Goal: Task Accomplishment & Management: Manage account settings

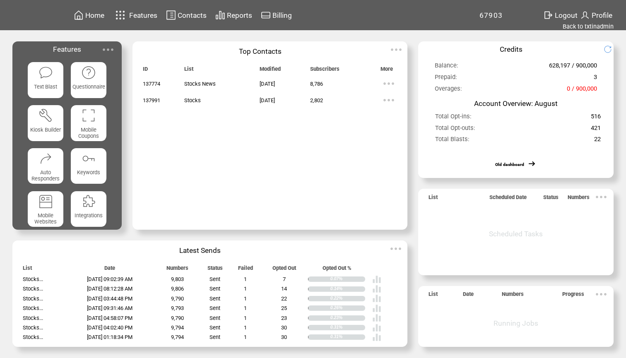
click at [188, 16] on span "Contacts" at bounding box center [192, 15] width 29 height 8
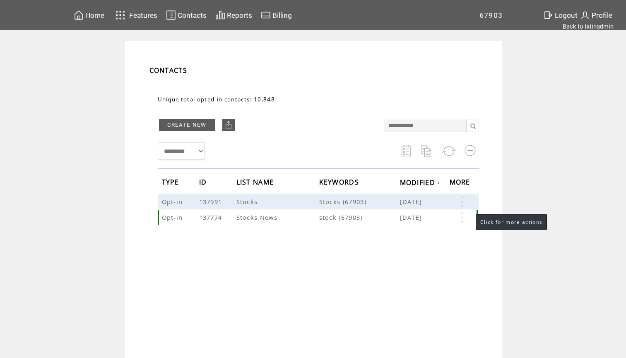
click at [464, 218] on link at bounding box center [462, 217] width 25 height 11
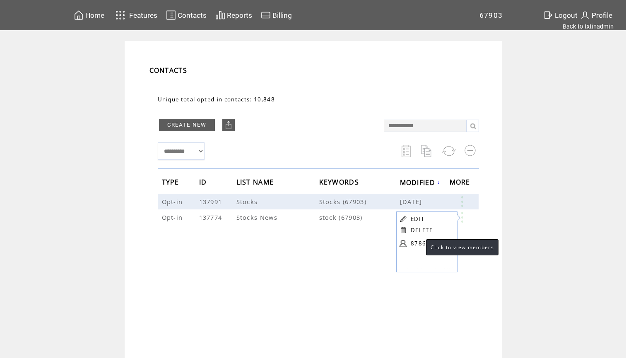
click at [418, 242] on link "8786" at bounding box center [431, 243] width 41 height 12
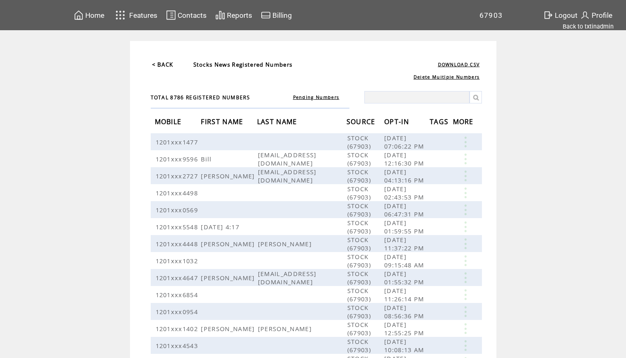
click at [404, 125] on span "OPT-IN" at bounding box center [397, 122] width 27 height 15
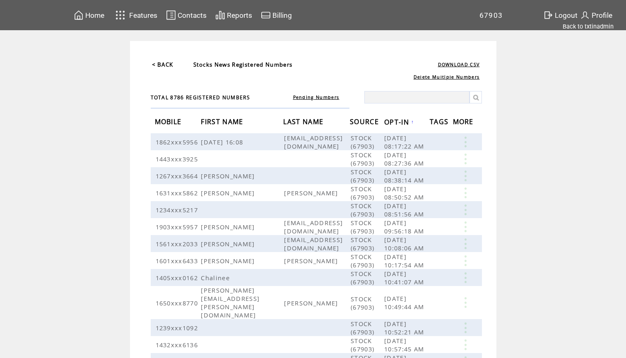
click at [411, 121] on span "OPT-IN" at bounding box center [397, 123] width 27 height 15
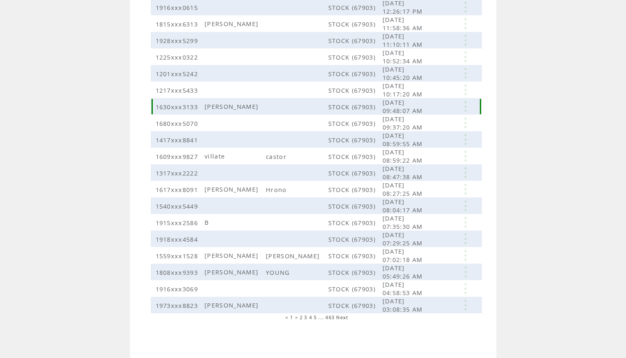
scroll to position [135, 0]
click at [301, 318] on span "2" at bounding box center [301, 318] width 3 height 6
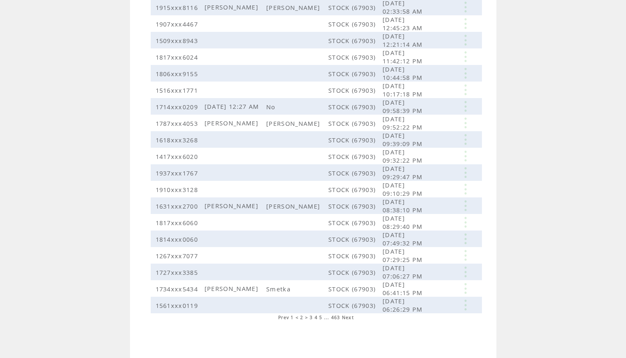
scroll to position [135, 0]
click at [291, 319] on span "1" at bounding box center [292, 318] width 3 height 6
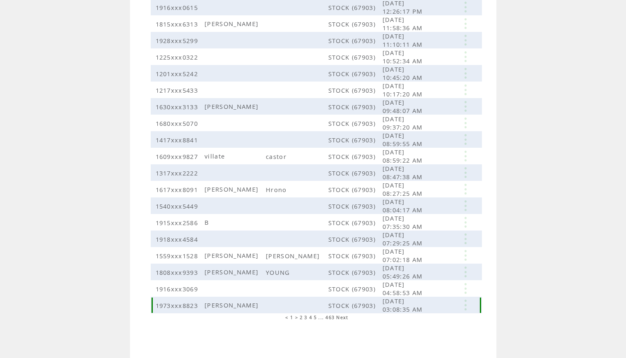
scroll to position [135, 0]
click at [300, 318] on span "2" at bounding box center [301, 318] width 3 height 6
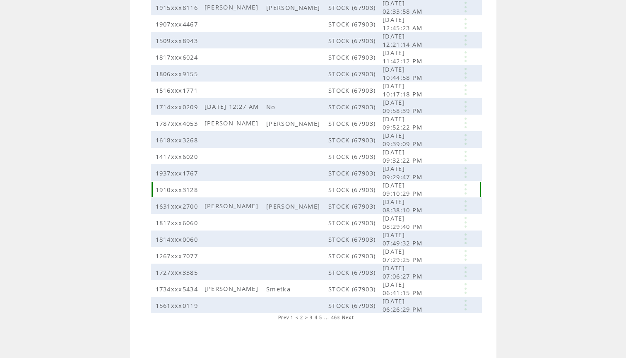
scroll to position [135, 0]
click at [292, 318] on span "1" at bounding box center [292, 318] width 3 height 6
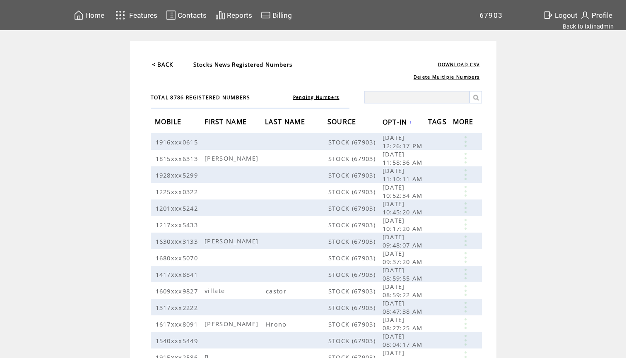
click at [99, 13] on span "Home" at bounding box center [94, 15] width 19 height 8
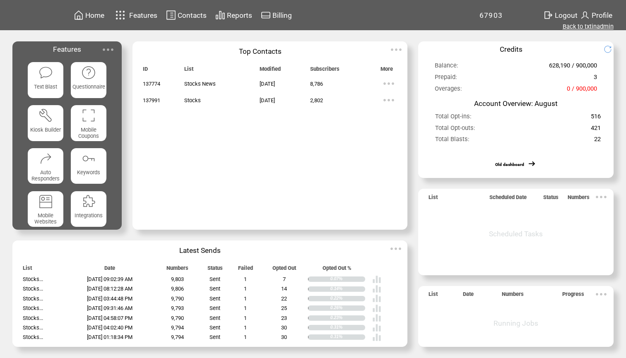
click at [587, 27] on link "Back to txtinadmin" at bounding box center [588, 26] width 51 height 7
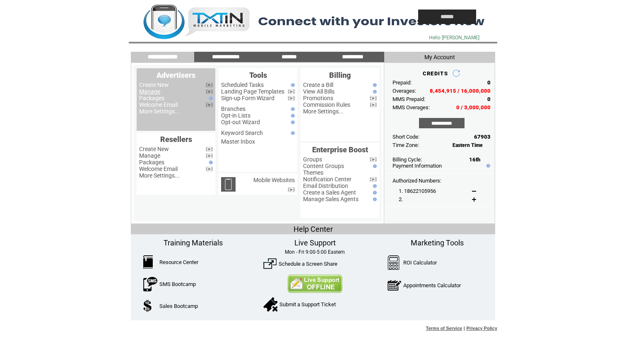
click at [153, 93] on link "Manage" at bounding box center [149, 91] width 21 height 7
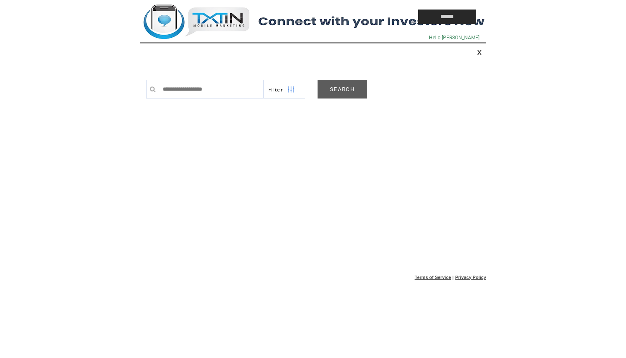
click at [336, 87] on link "SEARCH" at bounding box center [343, 89] width 50 height 19
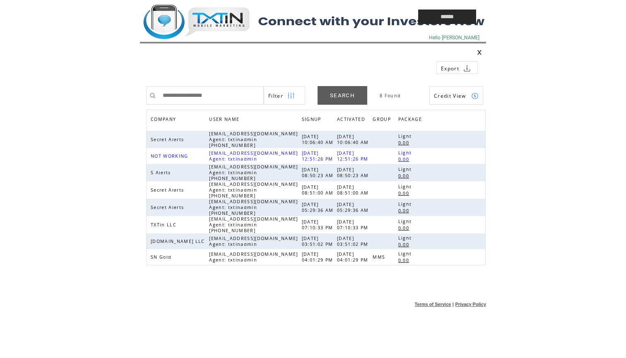
click at [186, 19] on td at bounding box center [260, 17] width 240 height 34
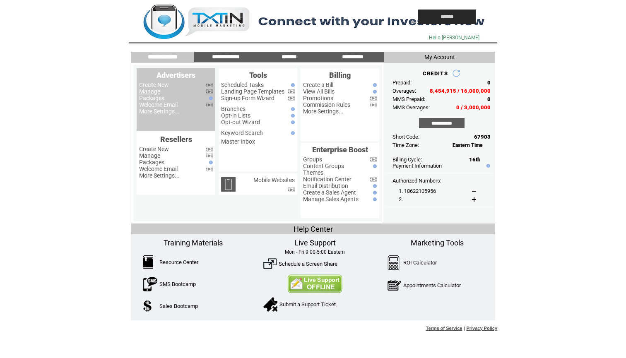
click at [151, 94] on link "Manage" at bounding box center [149, 91] width 21 height 7
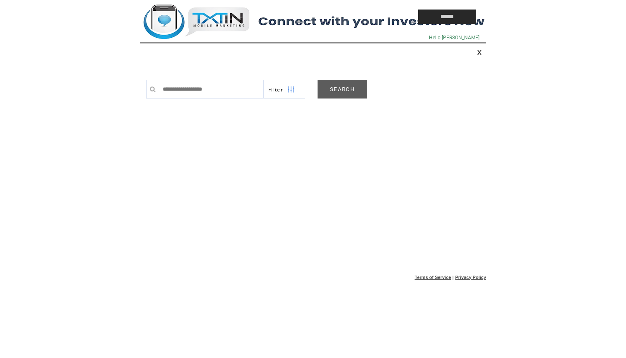
click at [344, 85] on link "SEARCH" at bounding box center [343, 89] width 50 height 19
